Goal: Task Accomplishment & Management: Use online tool/utility

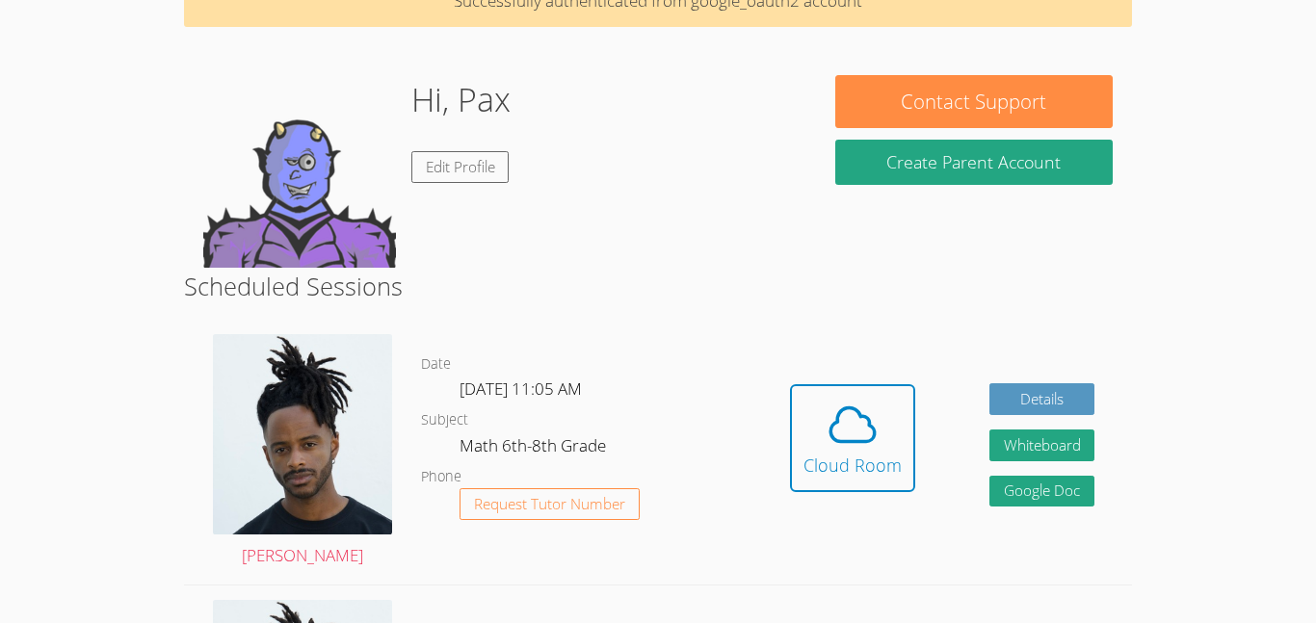
scroll to position [113, 0]
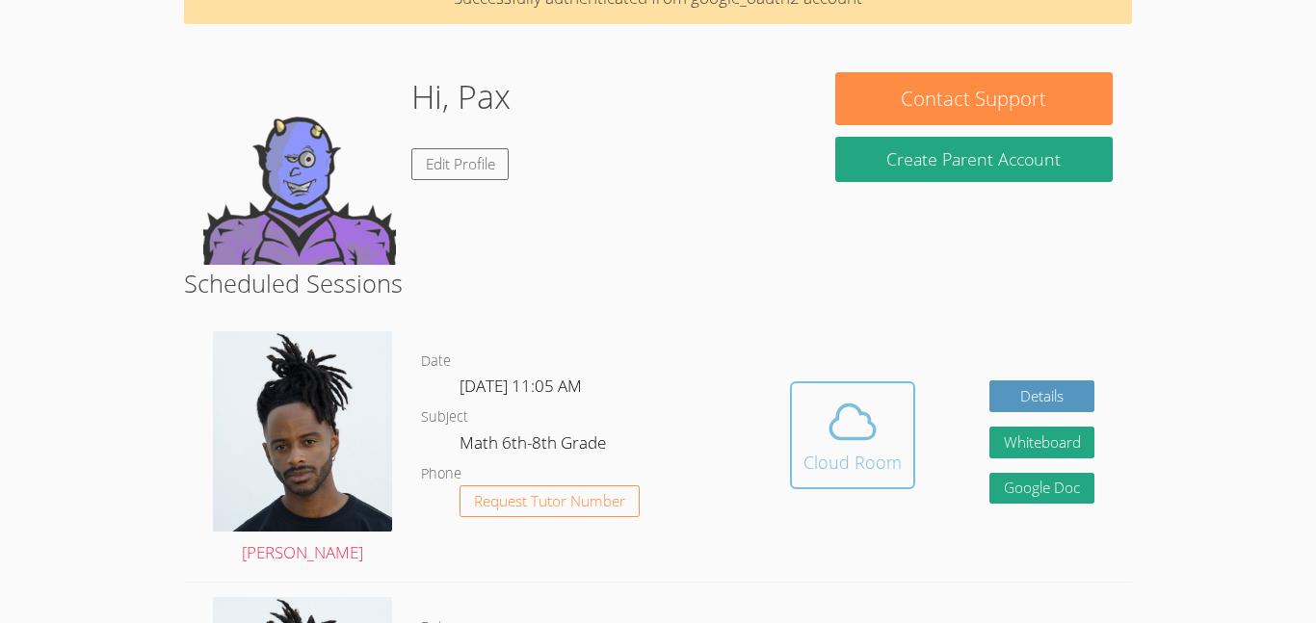
click at [819, 418] on span at bounding box center [852, 422] width 98 height 54
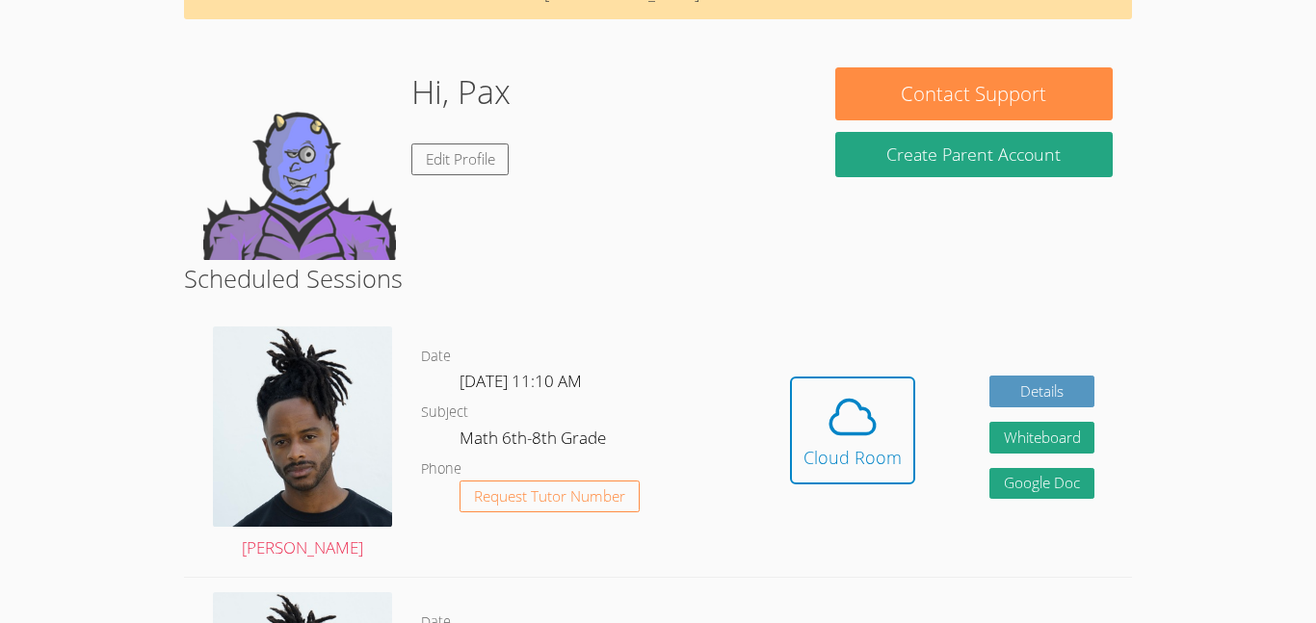
scroll to position [119, 0]
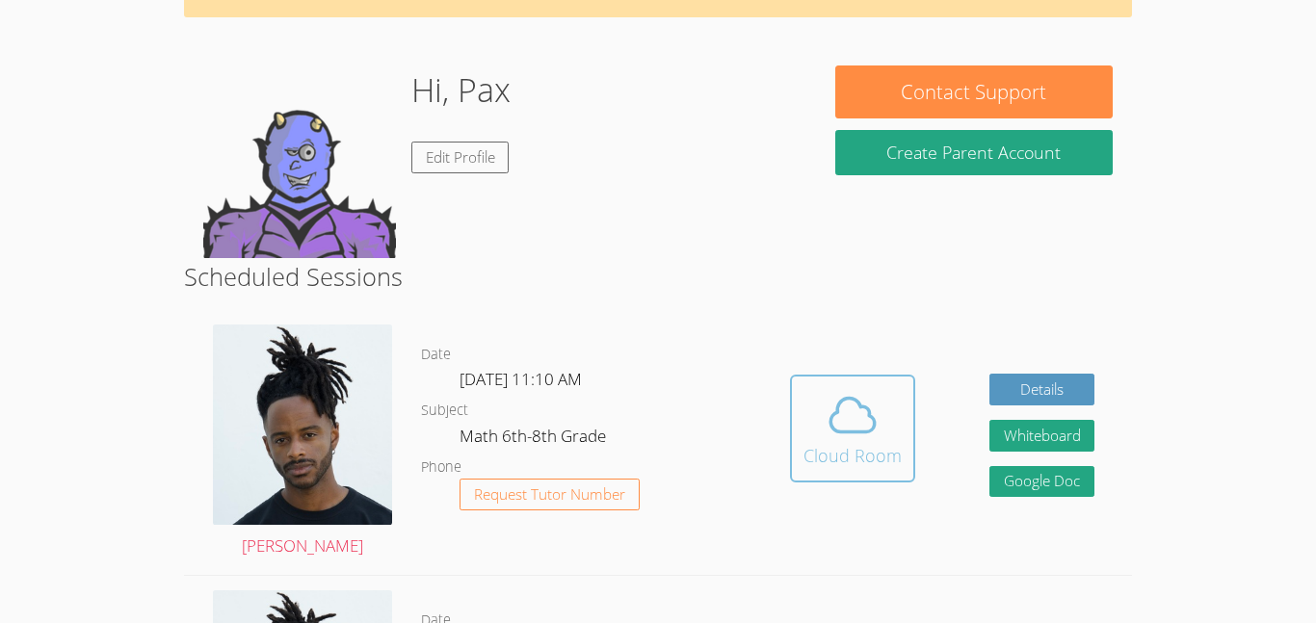
click at [847, 455] on div "Cloud Room" at bounding box center [852, 455] width 98 height 27
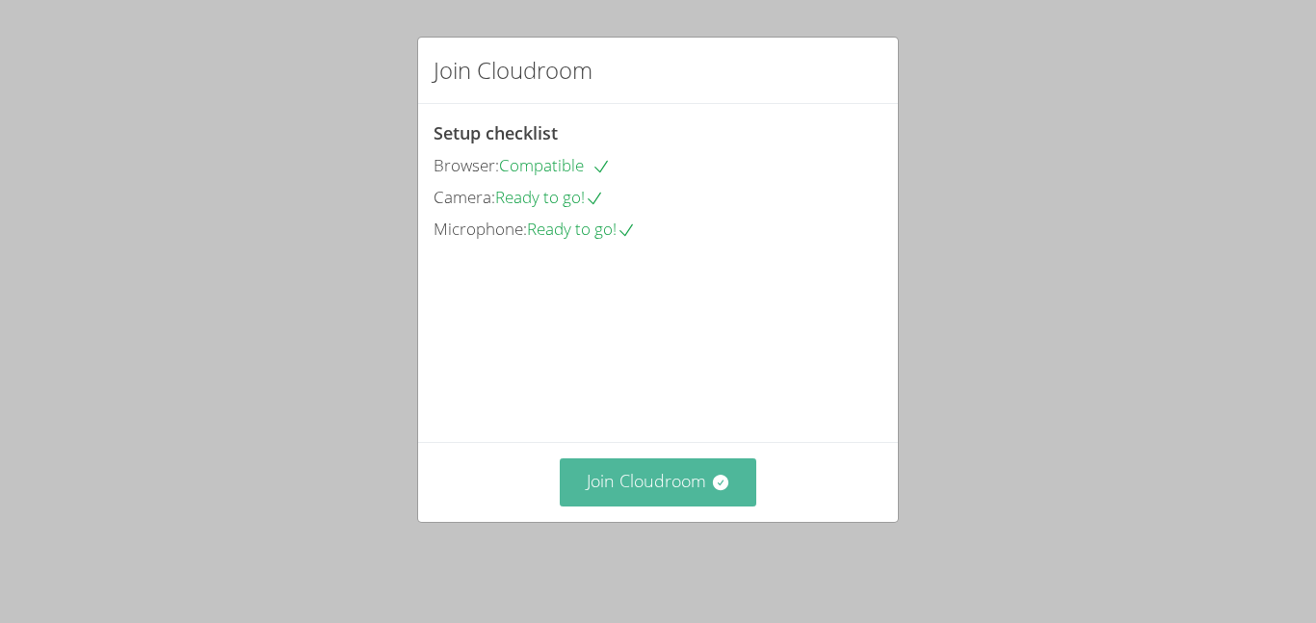
click at [641, 489] on button "Join Cloudroom" at bounding box center [658, 481] width 197 height 47
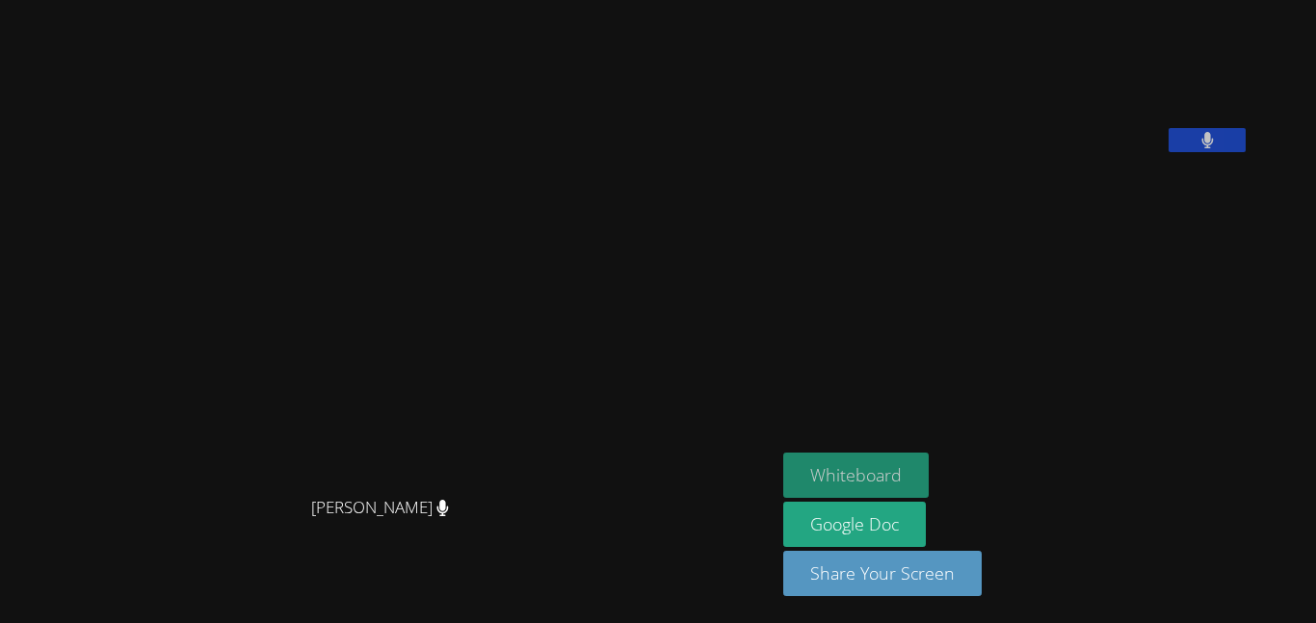
click at [912, 468] on button "Whiteboard" at bounding box center [855, 475] width 145 height 45
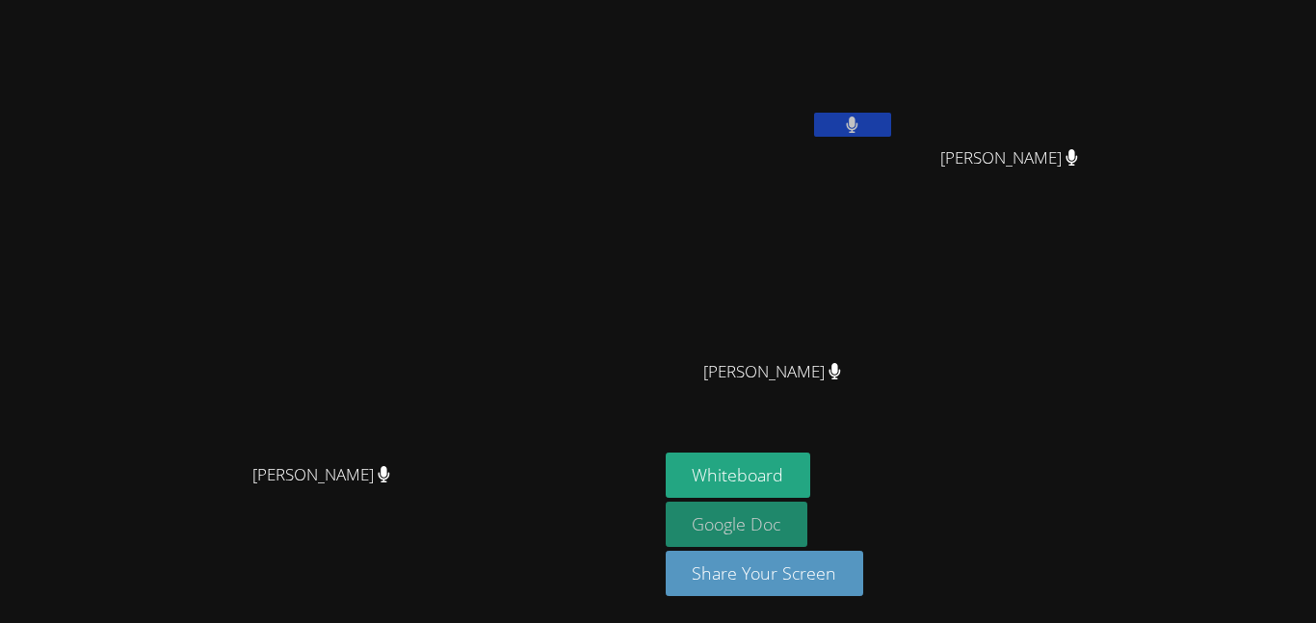
click at [808, 521] on link "Google Doc" at bounding box center [736, 524] width 143 height 45
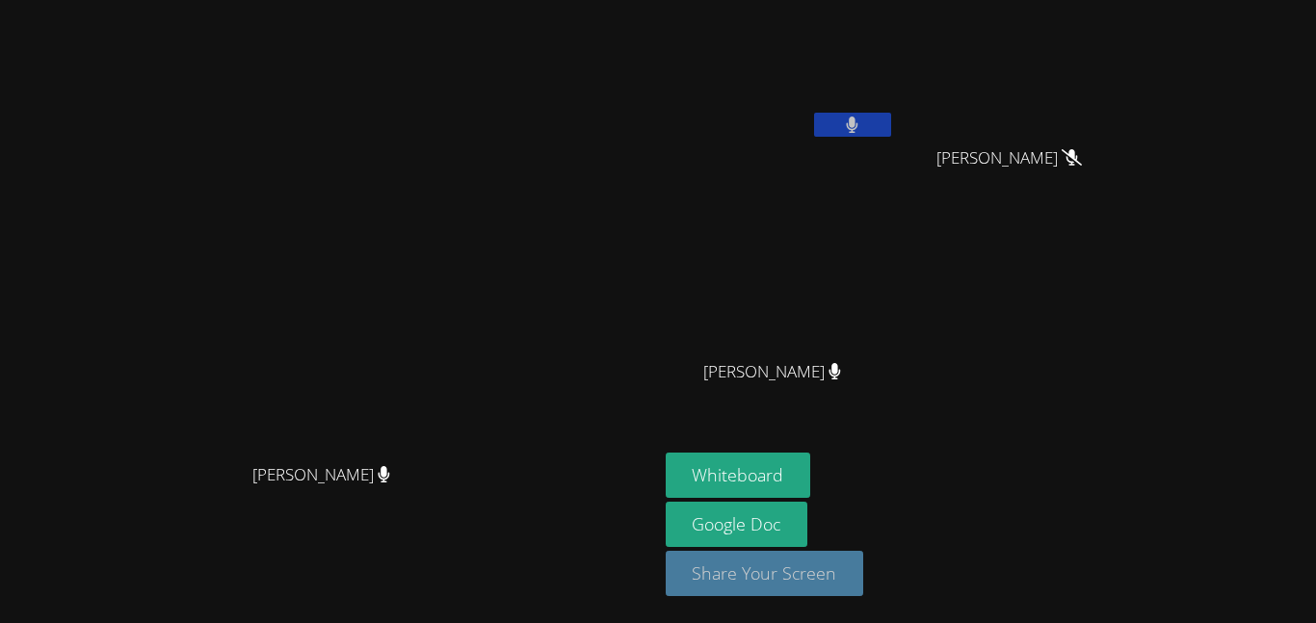
click at [864, 568] on button "Share Your Screen" at bounding box center [764, 573] width 198 height 45
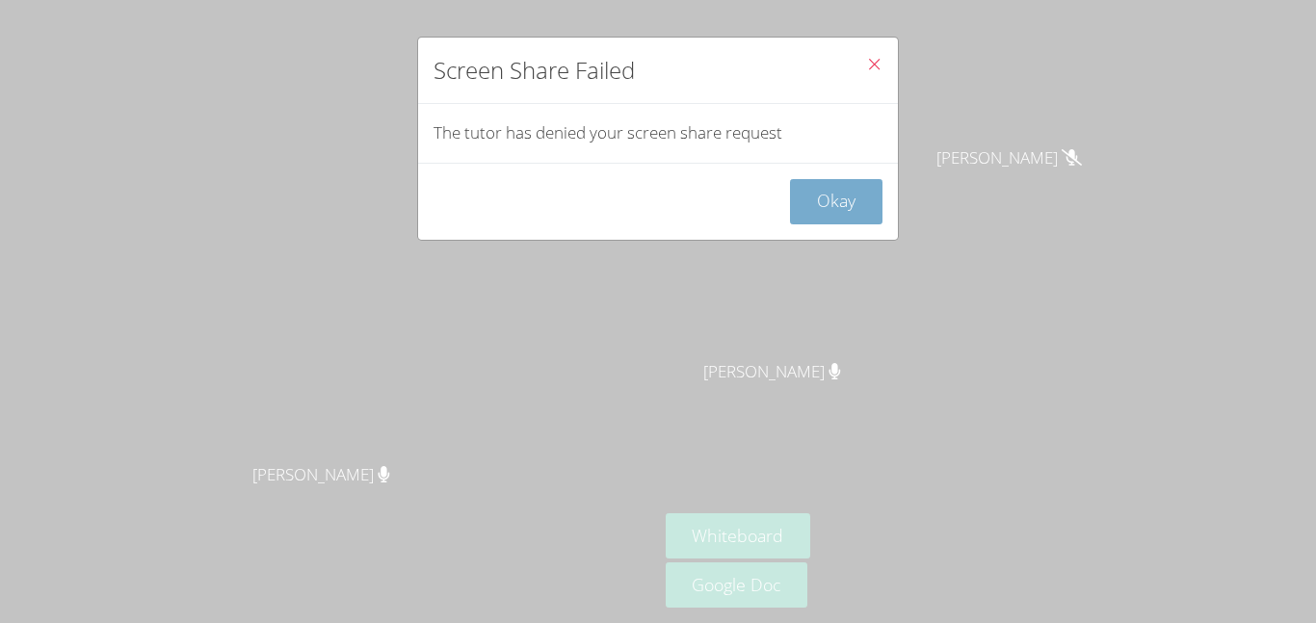
click at [830, 220] on button "Okay" at bounding box center [836, 201] width 92 height 45
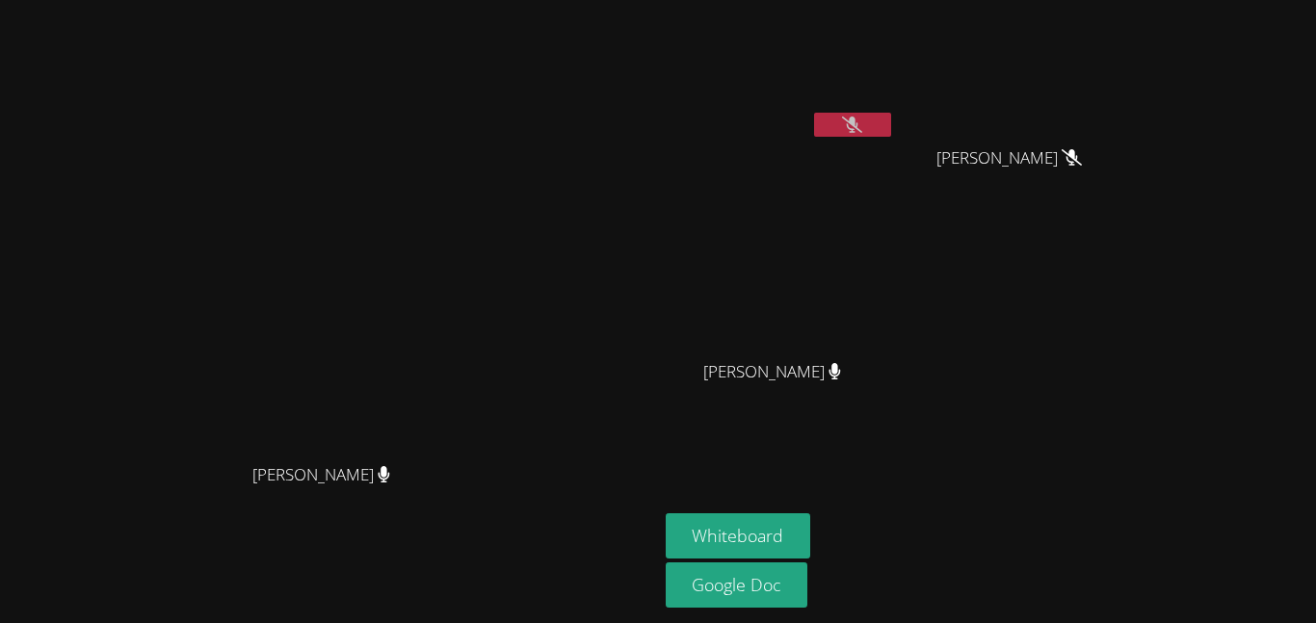
click at [891, 131] on button at bounding box center [852, 125] width 77 height 24
click at [891, 125] on button at bounding box center [852, 125] width 77 height 24
click at [862, 121] on icon at bounding box center [852, 125] width 20 height 16
click at [858, 120] on icon at bounding box center [852, 125] width 13 height 16
click at [862, 117] on icon at bounding box center [852, 125] width 20 height 16
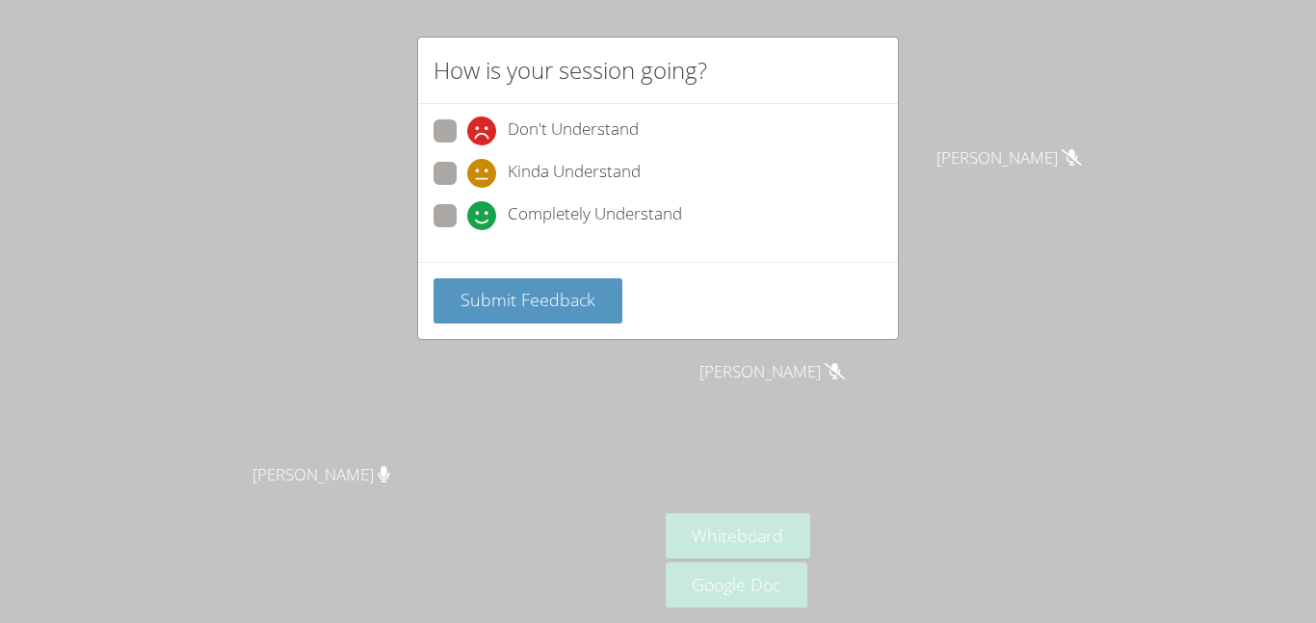
click at [479, 224] on icon at bounding box center [481, 215] width 29 height 29
click at [479, 221] on input "Completely Understand" at bounding box center [475, 212] width 16 height 16
radio input "true"
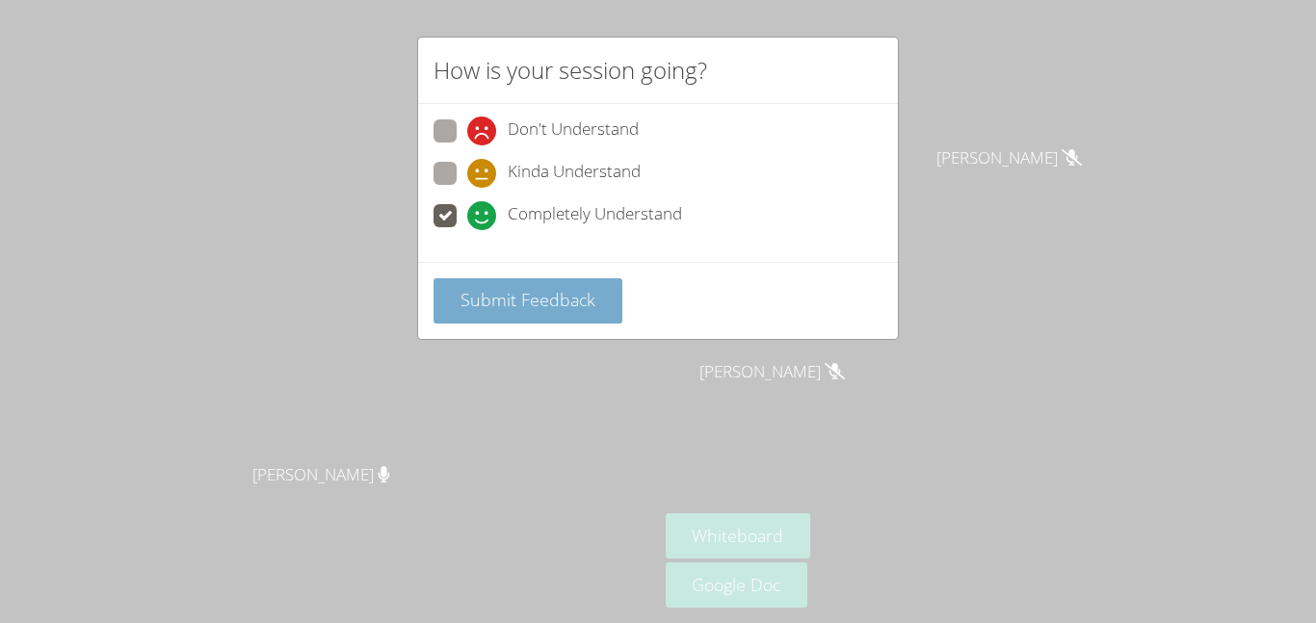
click at [492, 296] on span "Submit Feedback" at bounding box center [527, 299] width 135 height 23
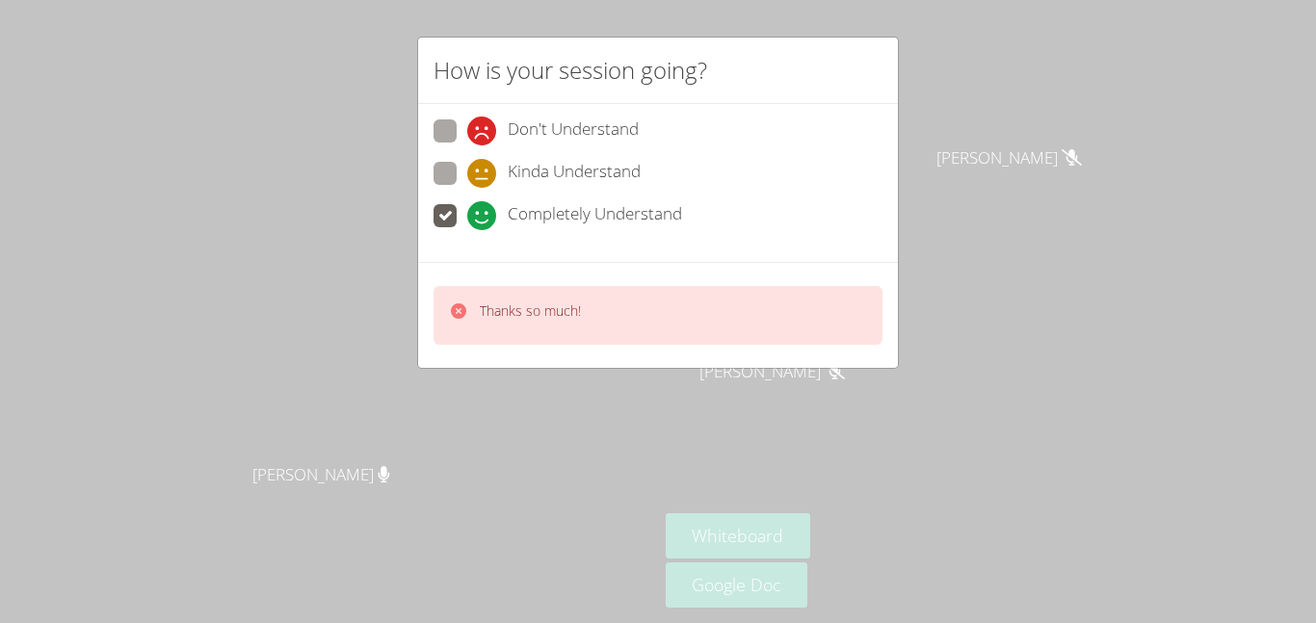
click at [492, 296] on div "Thanks so much!" at bounding box center [657, 315] width 449 height 59
click at [461, 310] on icon at bounding box center [458, 310] width 15 height 15
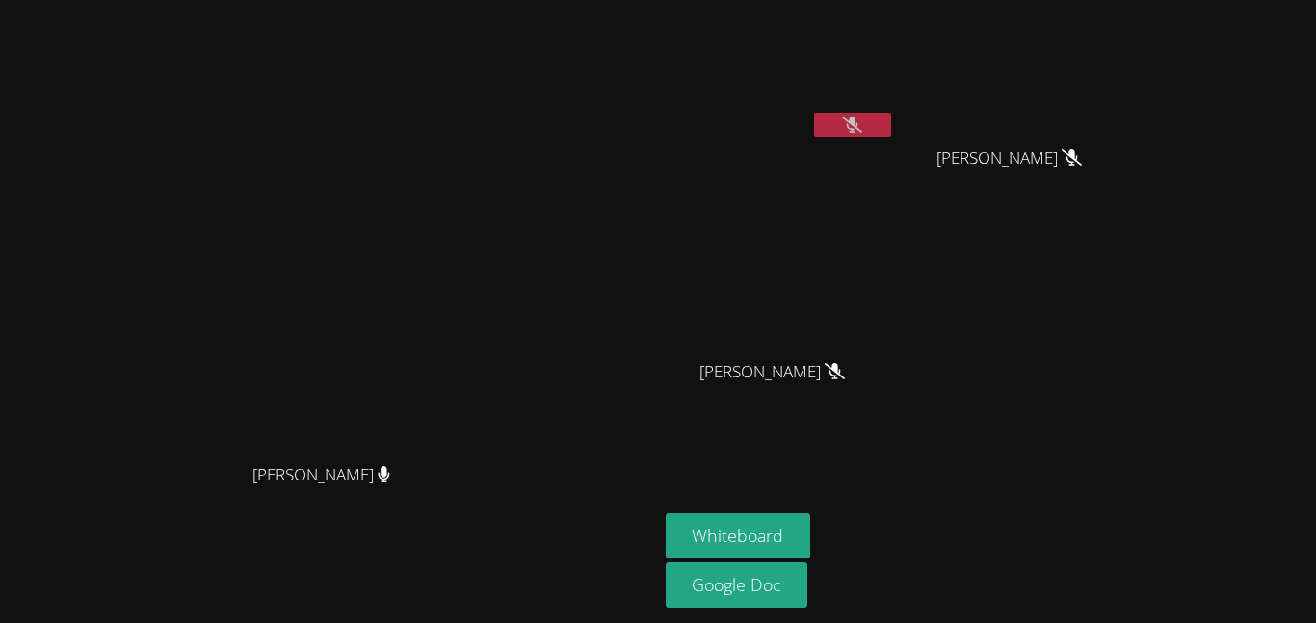
click at [389, 482] on icon at bounding box center [384, 474] width 12 height 16
